Goal: Transaction & Acquisition: Purchase product/service

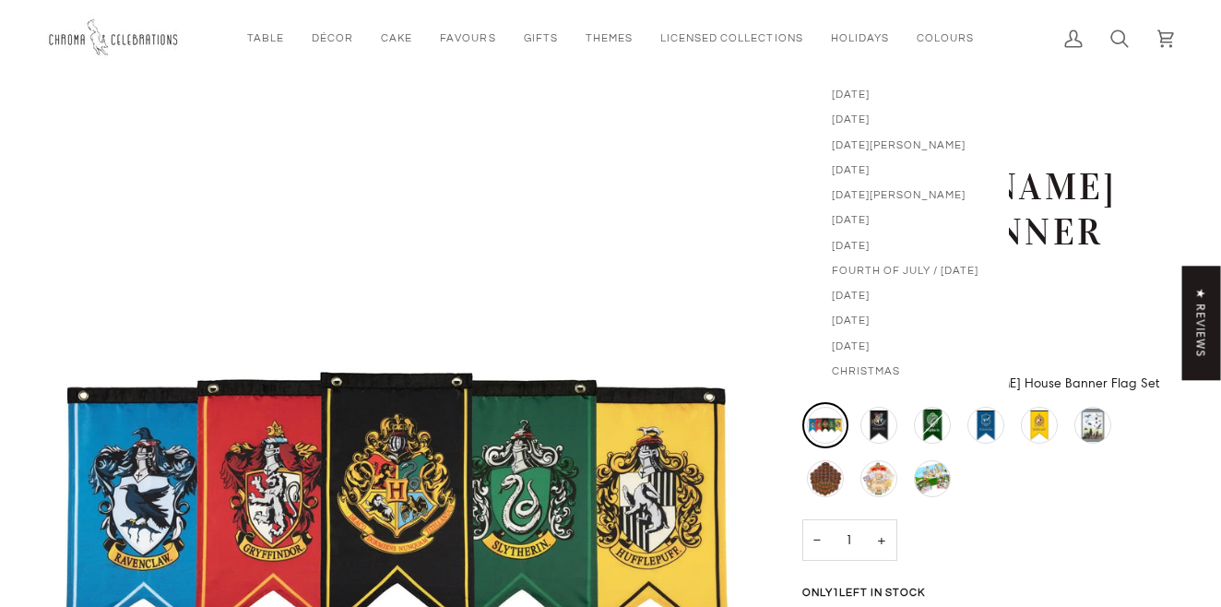
scroll to position [245, 0]
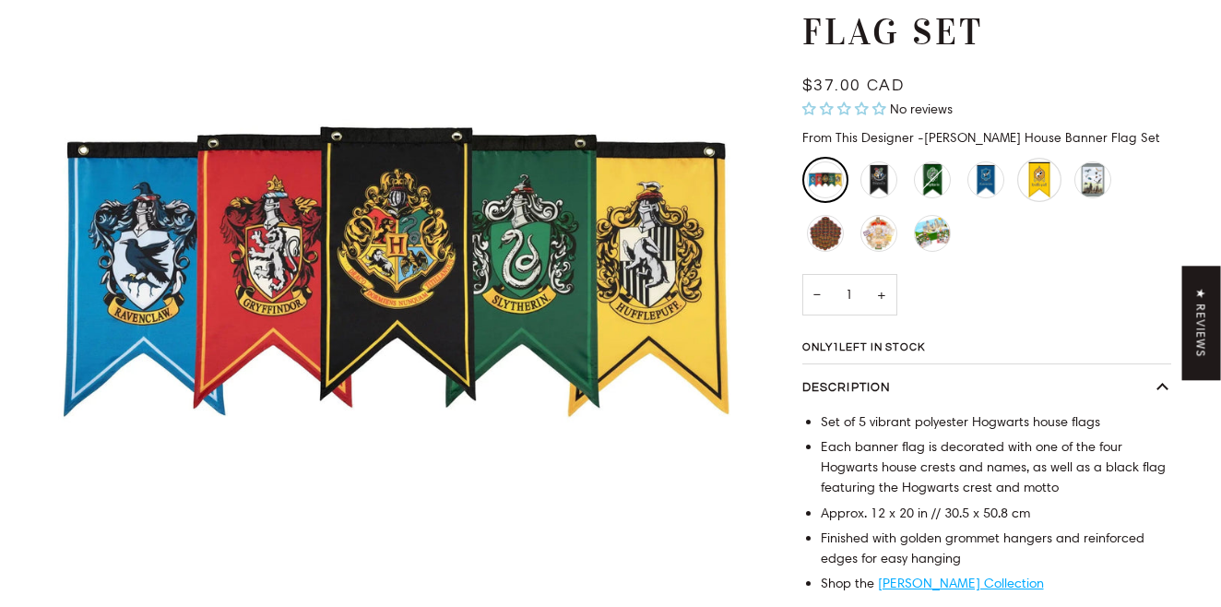
click at [1036, 183] on div "Hufflepuff House Banner - Large" at bounding box center [1039, 180] width 44 height 44
